Goal: Task Accomplishment & Management: Manage account settings

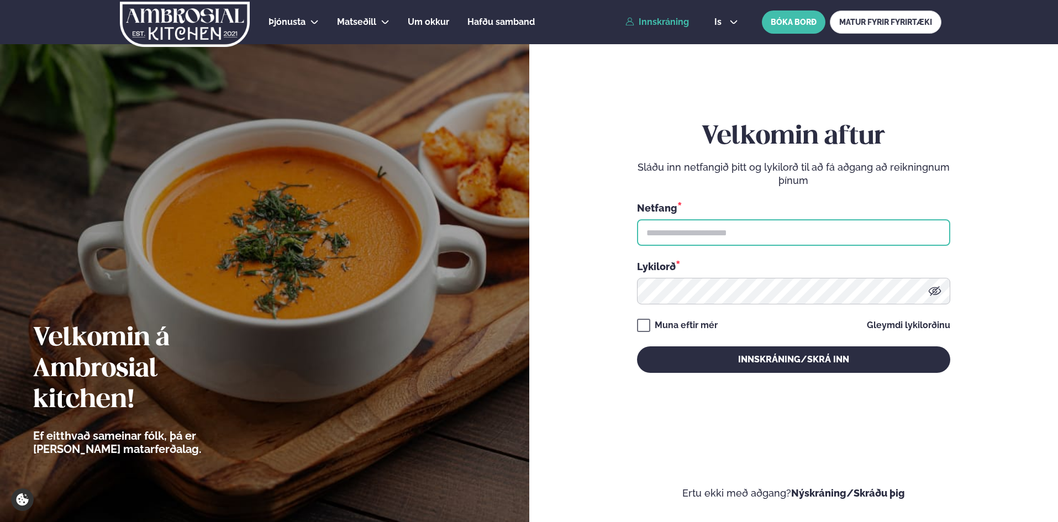
click at [720, 232] on input "text" at bounding box center [793, 232] width 313 height 27
type input "**********"
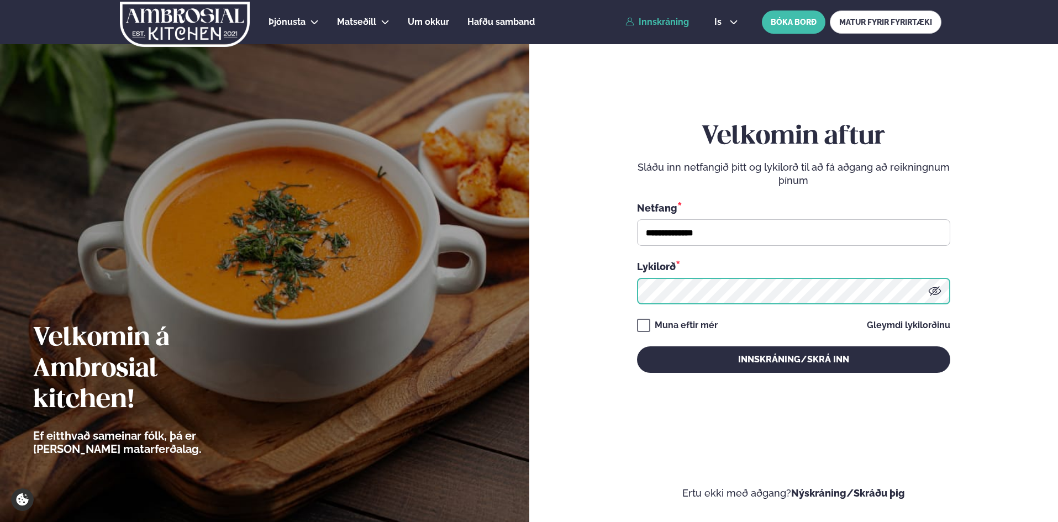
click at [637, 347] on button "Innskráning/Skrá inn" at bounding box center [793, 360] width 313 height 27
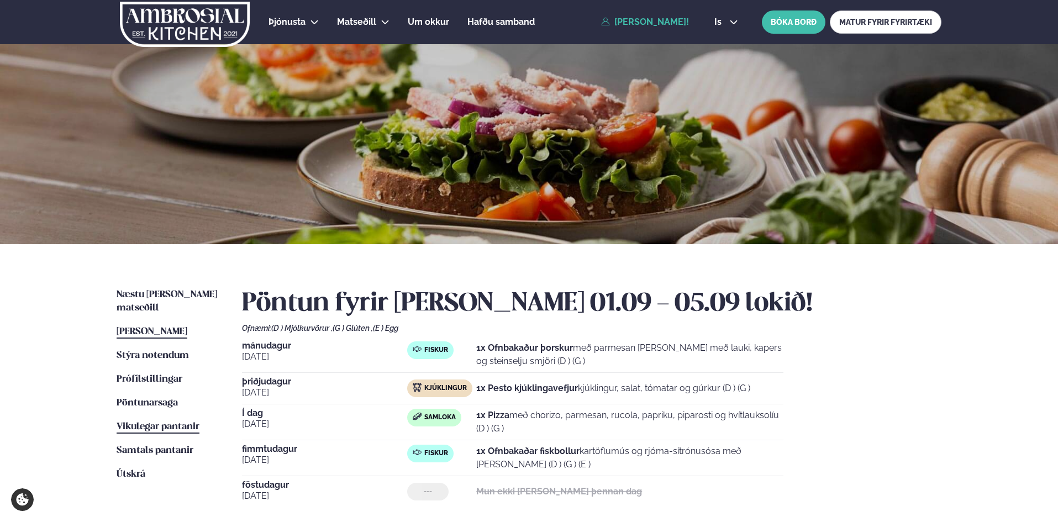
click at [159, 422] on span "Vikulegar pantanir" at bounding box center [158, 426] width 83 height 9
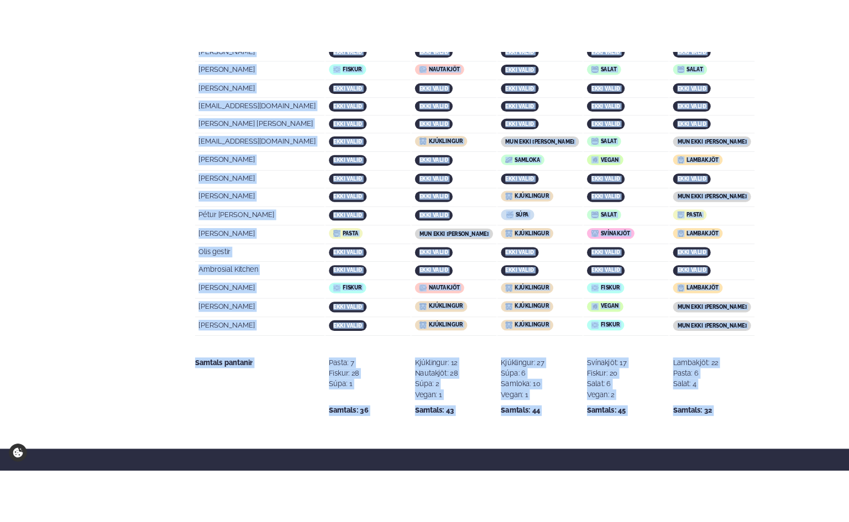
scroll to position [2073, 0]
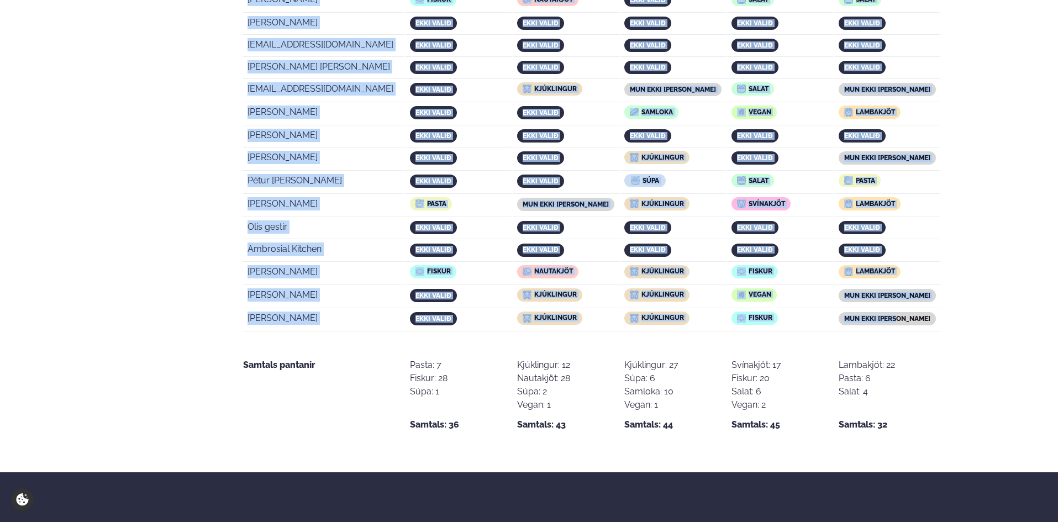
drag, startPoint x: 244, startPoint y: 154, endPoint x: 911, endPoint y: 275, distance: 678.1
